Goal: Task Accomplishment & Management: Manage account settings

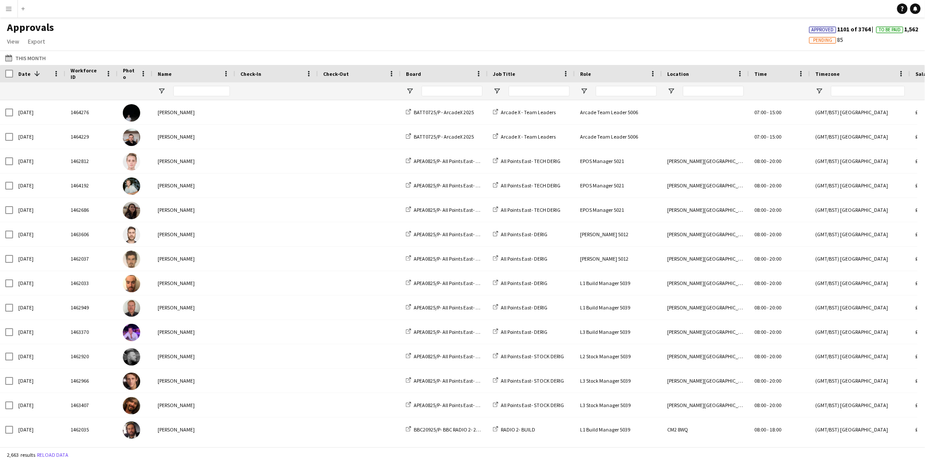
click at [309, 52] on div "This Month This Month [DATE] This Week This Month [DATE] Last Week Last Month […" at bounding box center [462, 58] width 925 height 14
click at [7, 13] on button "Menu" at bounding box center [8, 8] width 17 height 17
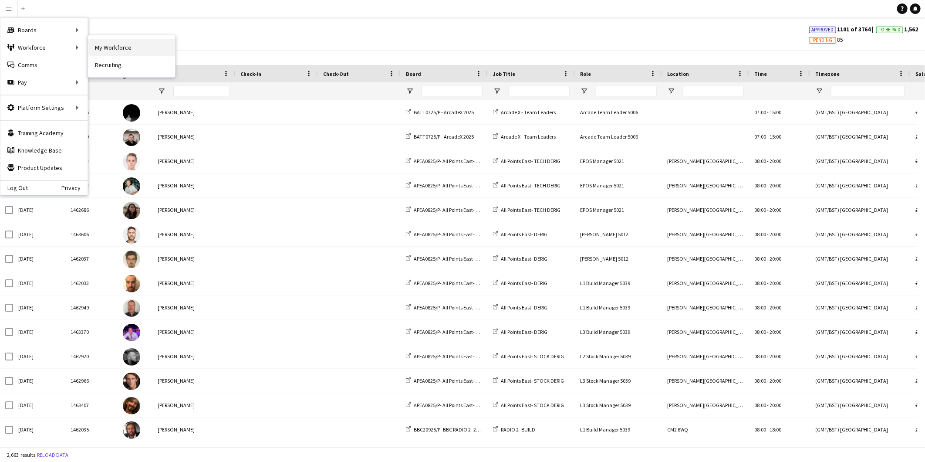
click at [123, 49] on link "My Workforce" at bounding box center [131, 47] width 87 height 17
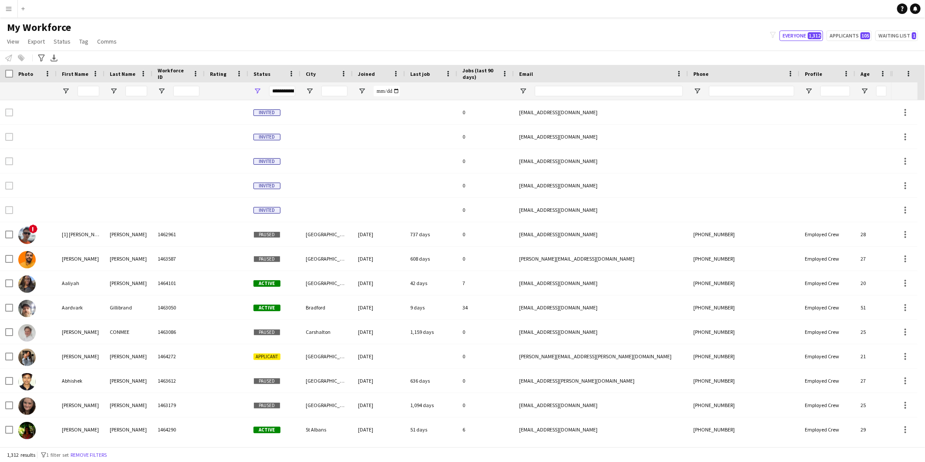
click at [197, 49] on div "My Workforce View Views Default view Details New Starters New starters report N…" at bounding box center [462, 36] width 925 height 30
click at [199, 41] on div "My Workforce View Views Default view Details New Starters New starters report N…" at bounding box center [462, 36] width 925 height 30
click at [199, 36] on div "My Workforce View Views Default view Details New Starters New starters report N…" at bounding box center [462, 36] width 925 height 30
click at [89, 90] on input "First Name Filter Input" at bounding box center [89, 91] width 22 height 10
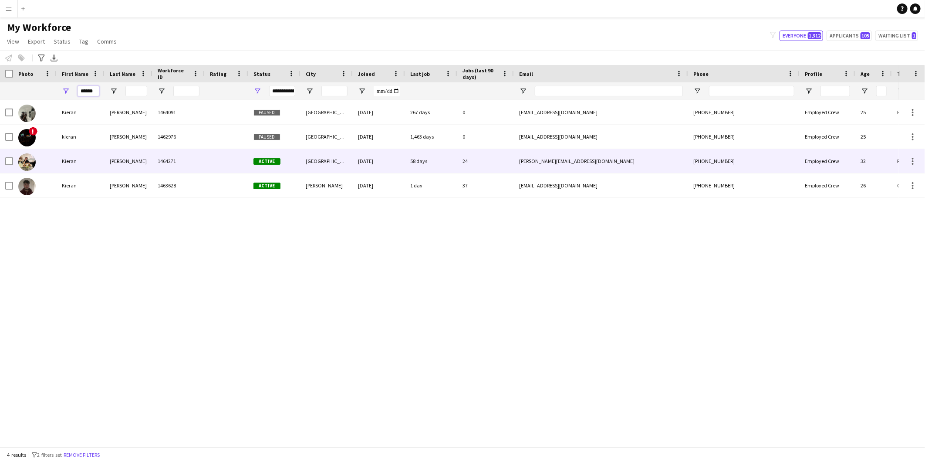
type input "******"
click at [125, 163] on div "[PERSON_NAME]" at bounding box center [129, 161] width 48 height 24
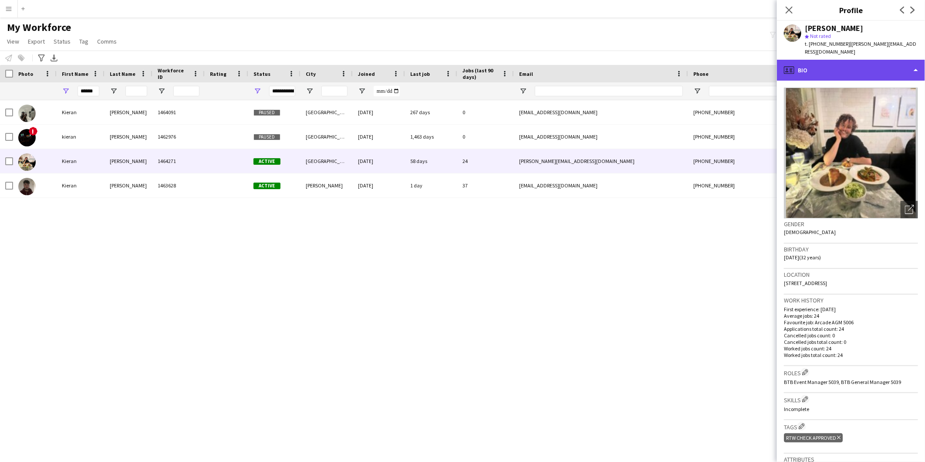
click at [857, 60] on div "profile Bio" at bounding box center [851, 70] width 148 height 21
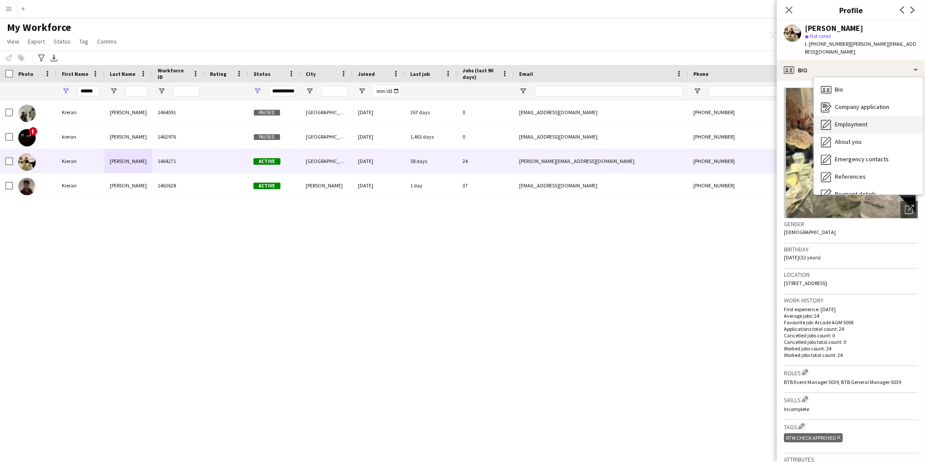
click at [848, 120] on span "Employment" at bounding box center [851, 124] width 33 height 8
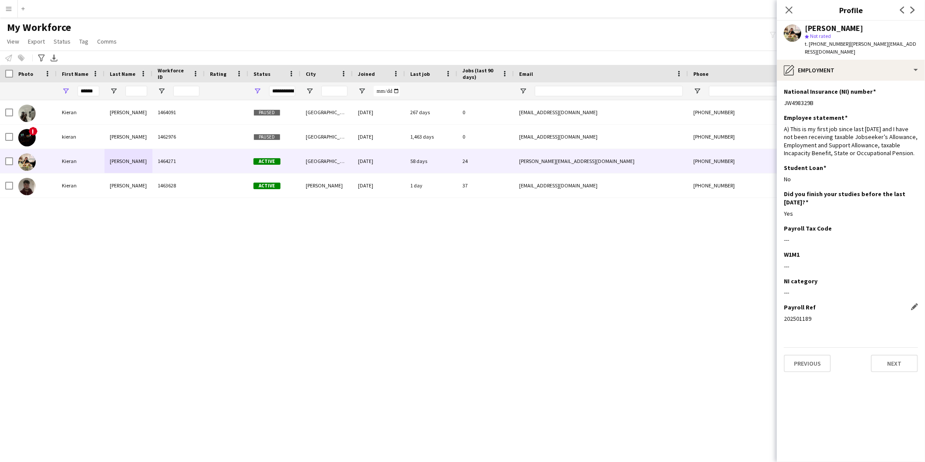
click at [913, 303] on app-icon "Edit this field" at bounding box center [915, 306] width 7 height 7
drag, startPoint x: 814, startPoint y: 312, endPoint x: 734, endPoint y: 311, distance: 80.2
click at [734, 311] on body "Menu Boards Boards Boards All jobs Status Workforce Workforce My Workforce Recr…" at bounding box center [462, 231] width 925 height 462
click at [800, 348] on button "Save" at bounding box center [794, 355] width 20 height 14
click at [863, 60] on div "pencil4 Employment" at bounding box center [851, 70] width 148 height 21
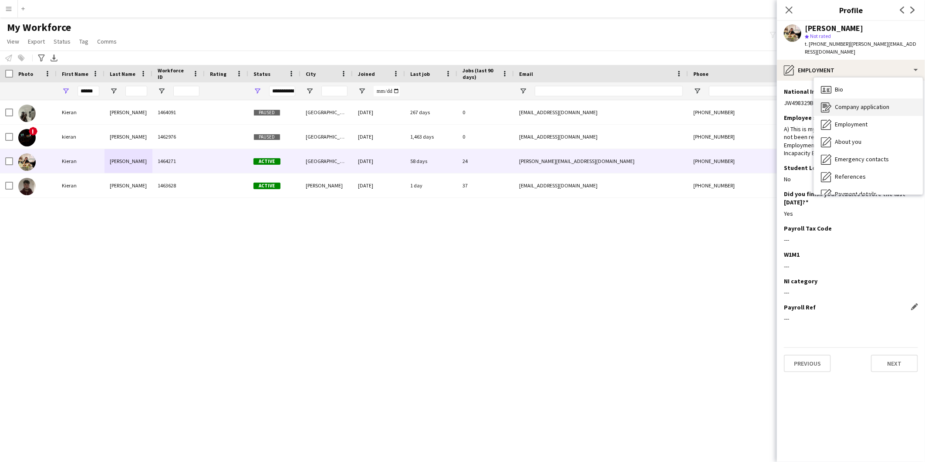
click at [864, 103] on span "Company application" at bounding box center [862, 107] width 54 height 8
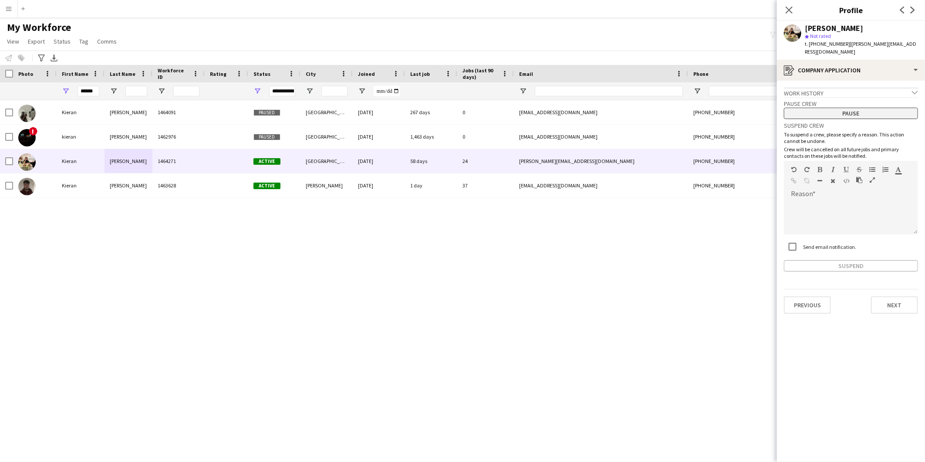
click at [860, 108] on button "Pause" at bounding box center [851, 113] width 134 height 11
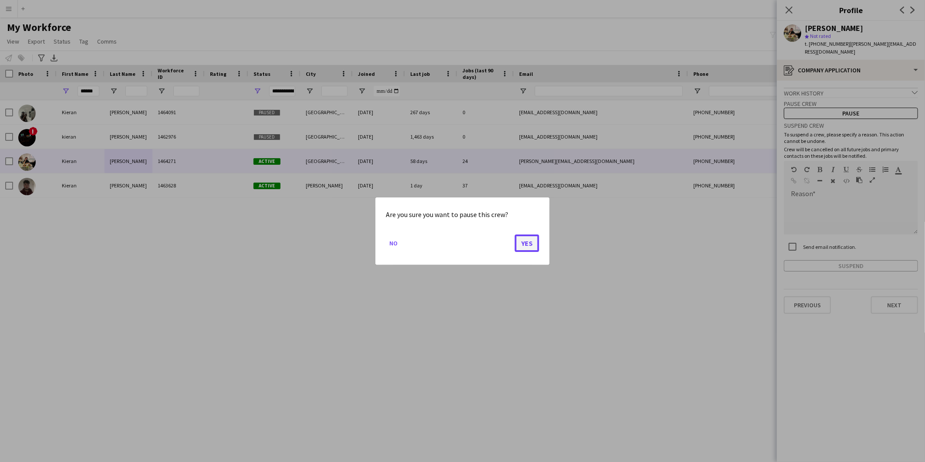
click at [522, 241] on button "Yes" at bounding box center [527, 242] width 24 height 17
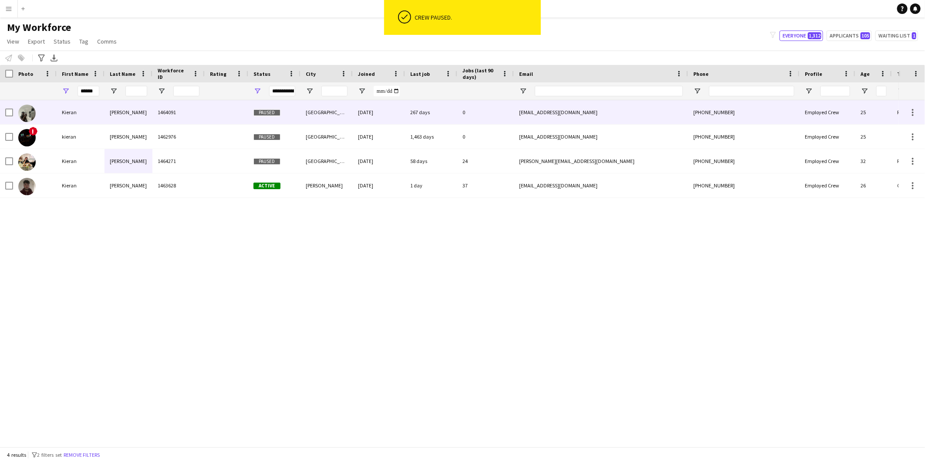
click at [210, 109] on div at bounding box center [227, 112] width 44 height 24
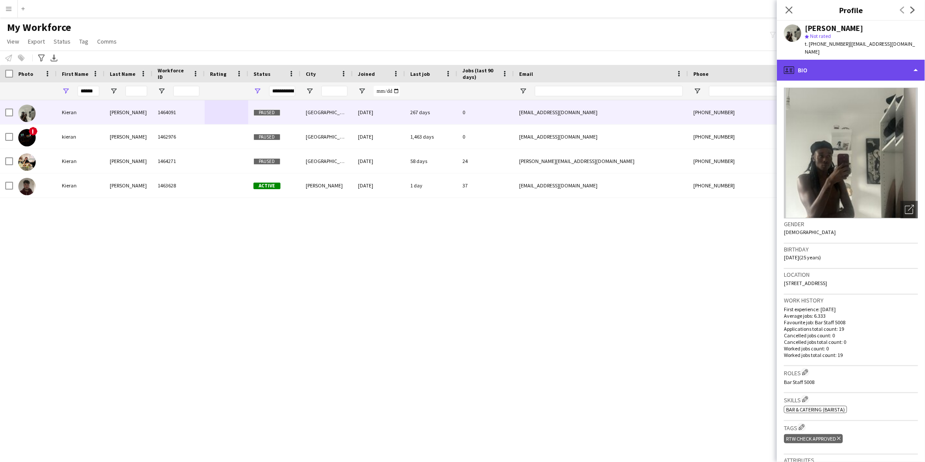
click at [856, 63] on div "profile Bio" at bounding box center [851, 70] width 148 height 21
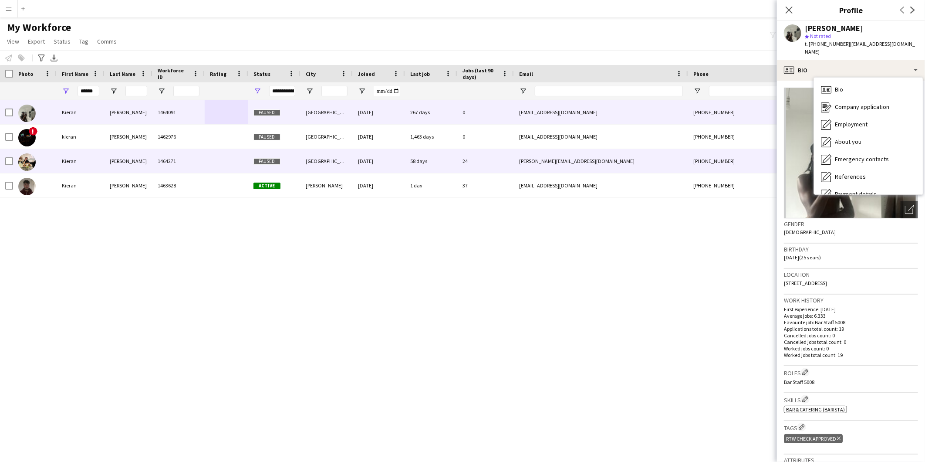
click at [138, 163] on div "[PERSON_NAME]" at bounding box center [129, 161] width 48 height 24
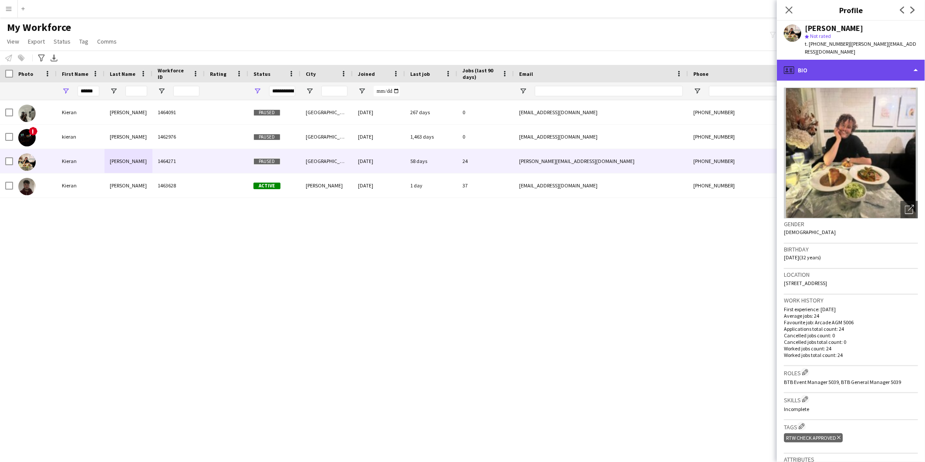
drag, startPoint x: 851, startPoint y: 63, endPoint x: 855, endPoint y: 65, distance: 4.9
click at [852, 63] on div "profile Bio" at bounding box center [851, 70] width 148 height 21
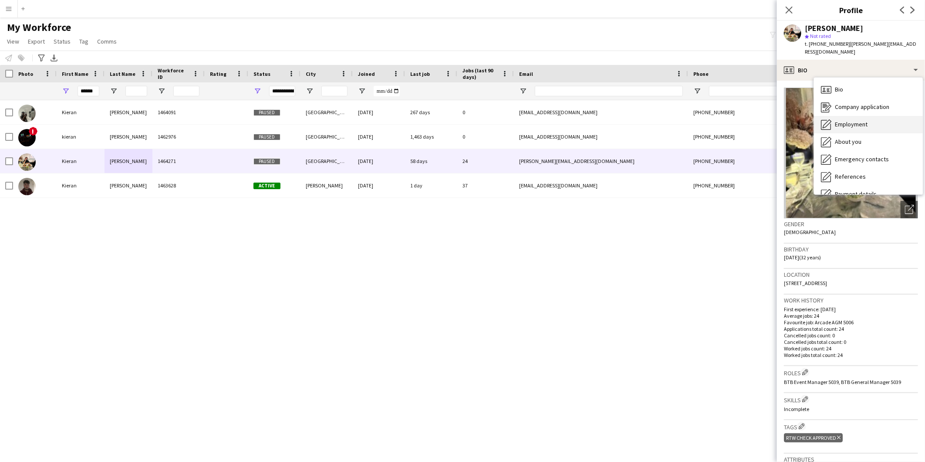
click at [857, 120] on span "Employment" at bounding box center [851, 124] width 33 height 8
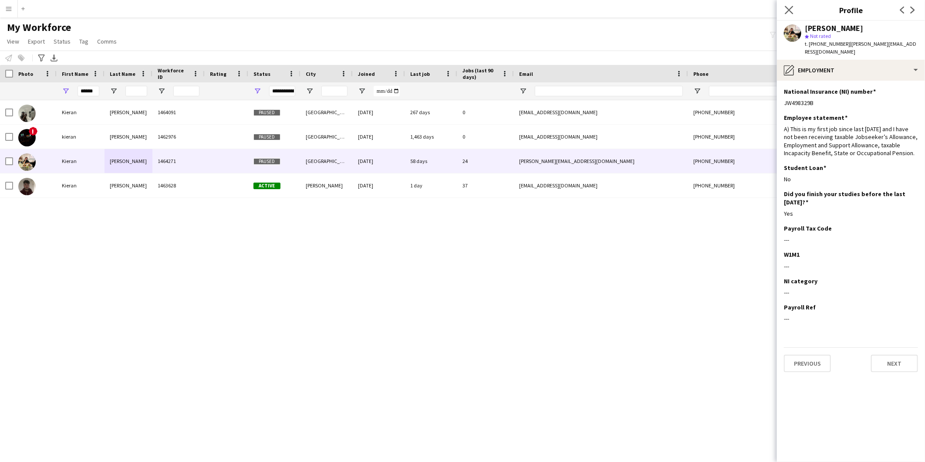
click at [793, 6] on icon at bounding box center [789, 10] width 8 height 8
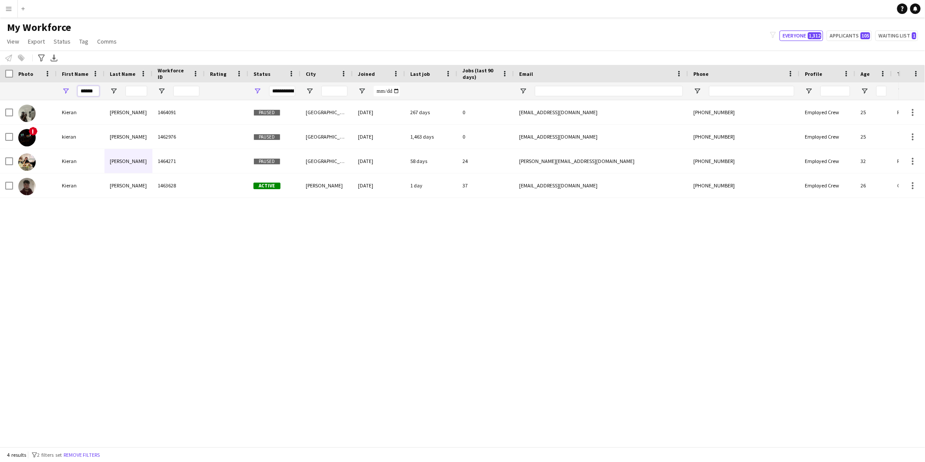
click at [83, 86] on input "******" at bounding box center [89, 91] width 22 height 10
